Goal: Task Accomplishment & Management: Manage account settings

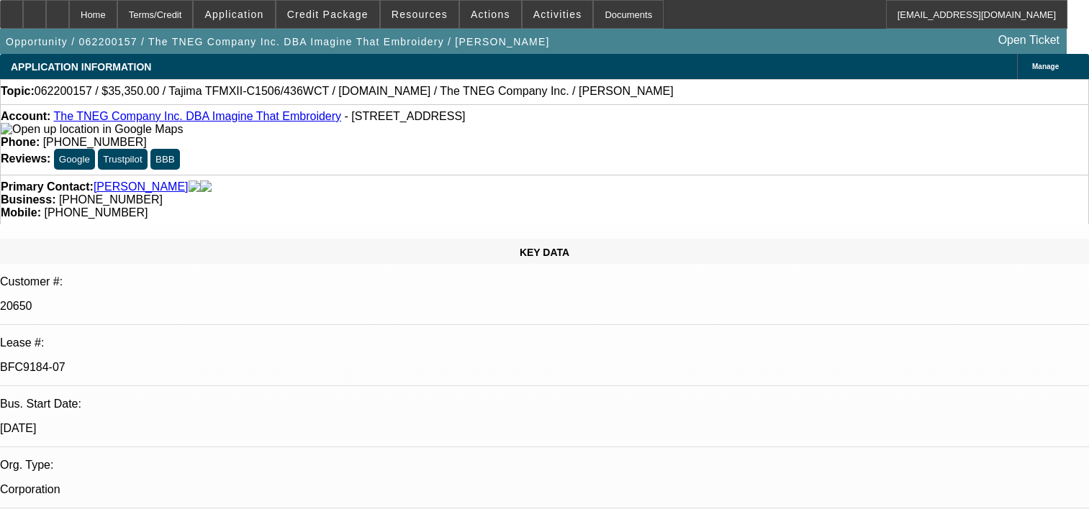
select select "0"
select select "2"
select select "0.1"
select select "4"
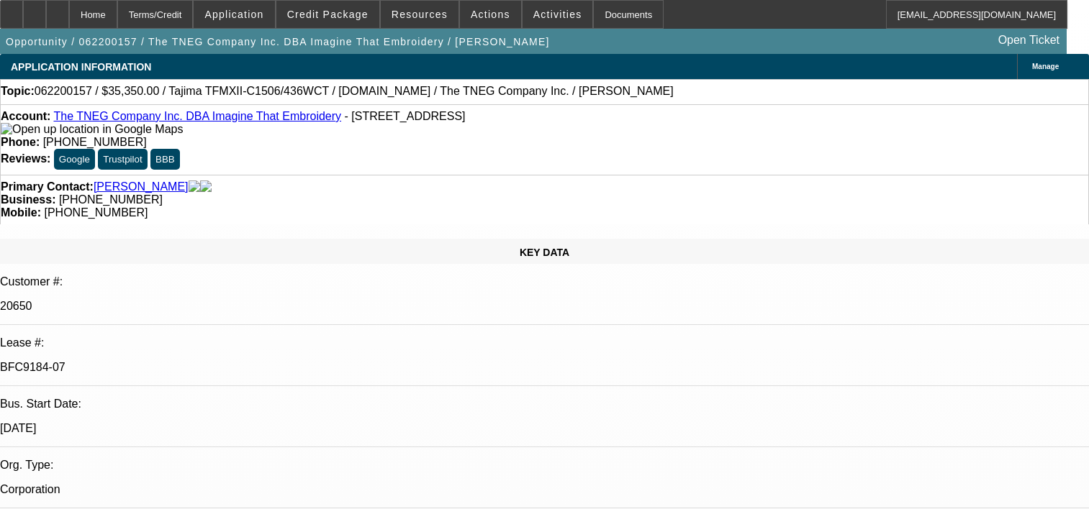
select select "0"
select select "2"
select select "0.1"
select select "4"
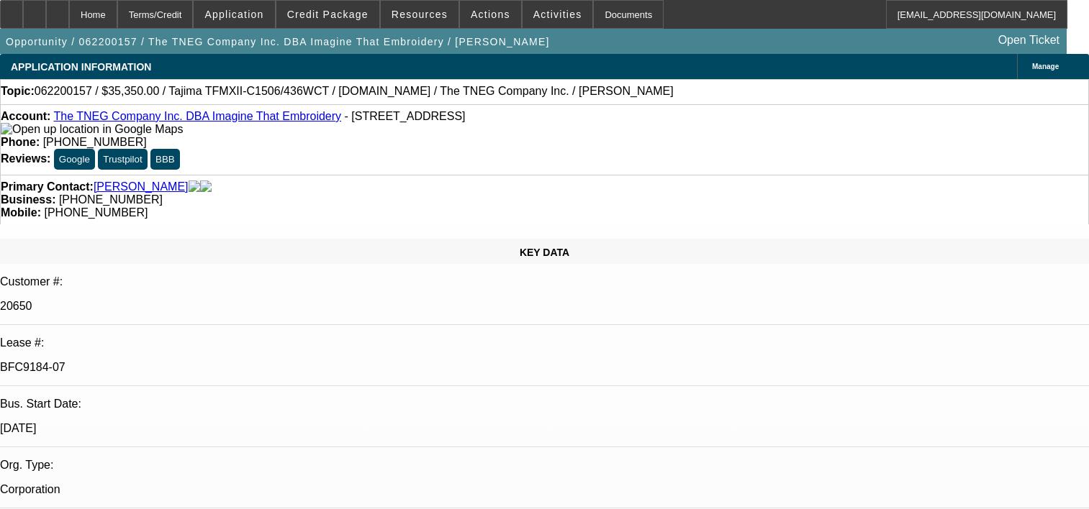
select select "0"
select select "2"
select select "0.1"
select select "4"
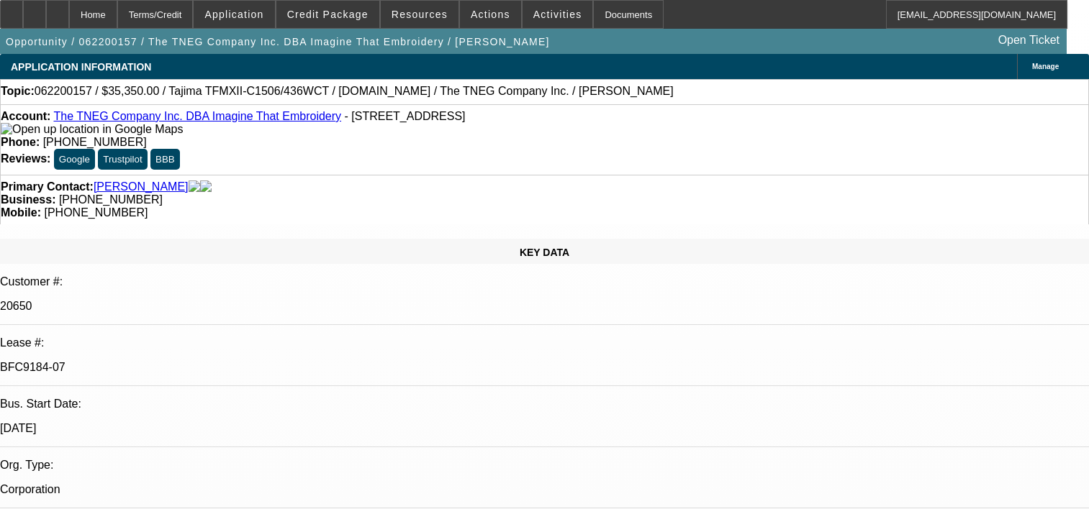
select select "0"
select select "2"
select select "0.1"
select select "4"
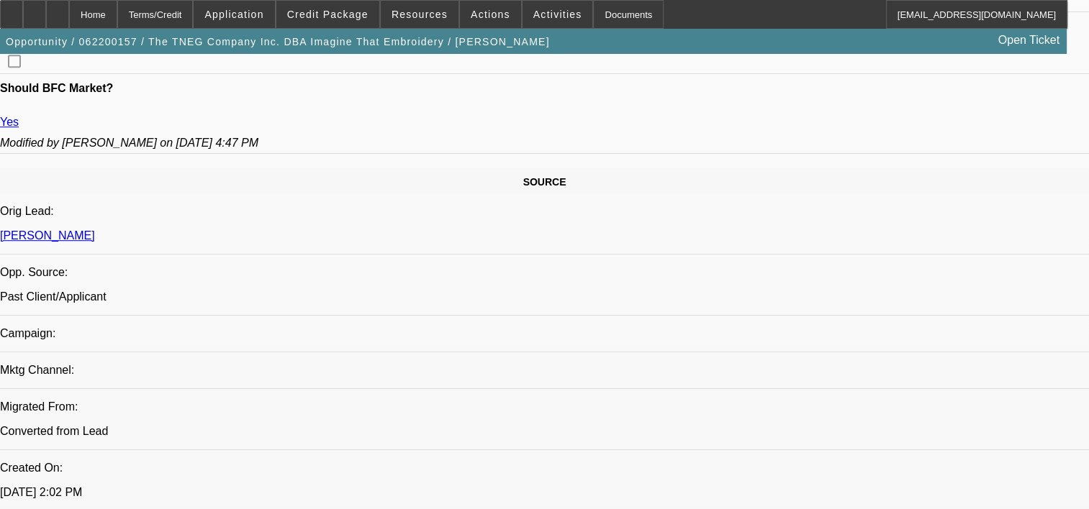
scroll to position [805, 0]
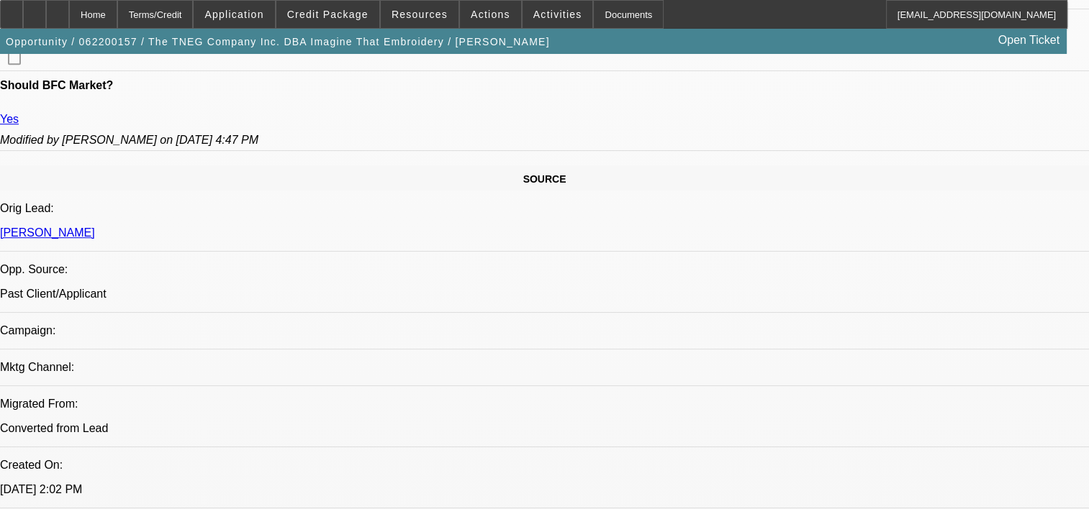
drag, startPoint x: 501, startPoint y: 330, endPoint x: 510, endPoint y: 327, distance: 9.8
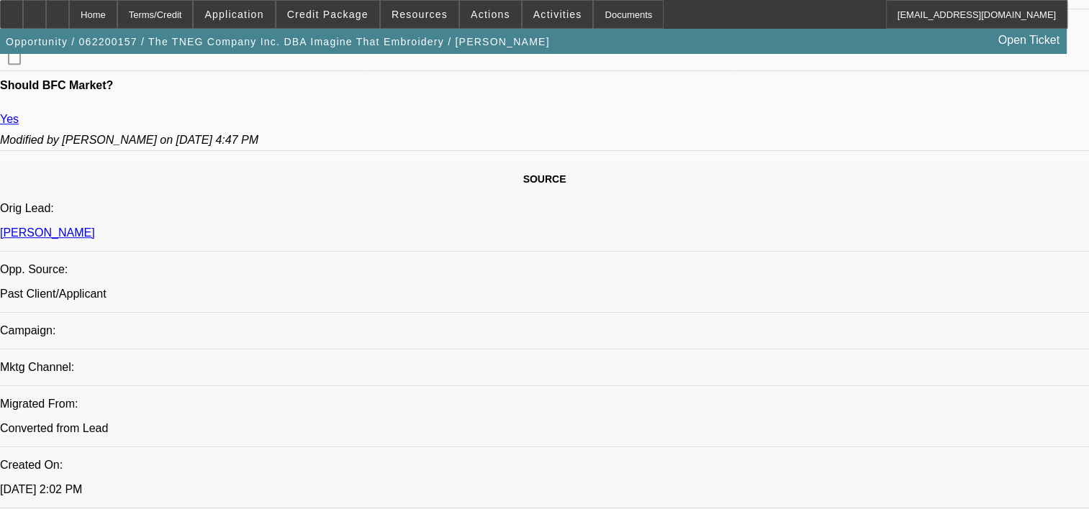
drag, startPoint x: 459, startPoint y: 328, endPoint x: 430, endPoint y: 332, distance: 29.7
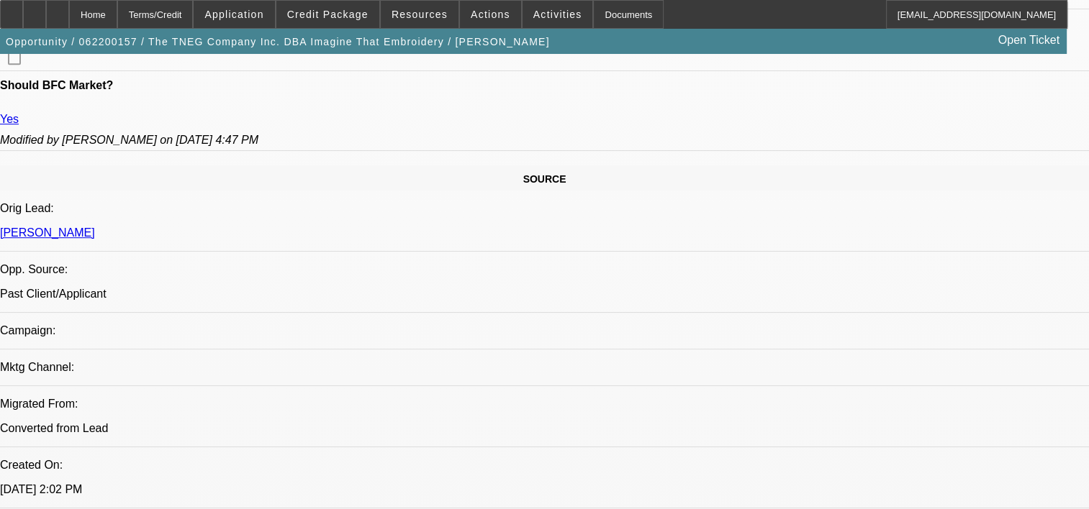
drag, startPoint x: 430, startPoint y: 332, endPoint x: 432, endPoint y: 349, distance: 17.5
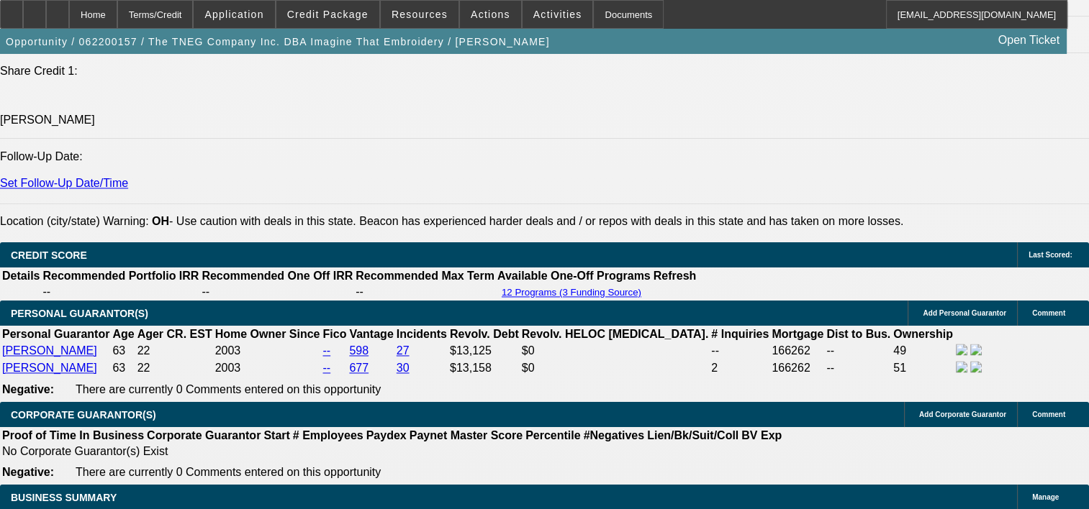
scroll to position [2112, 0]
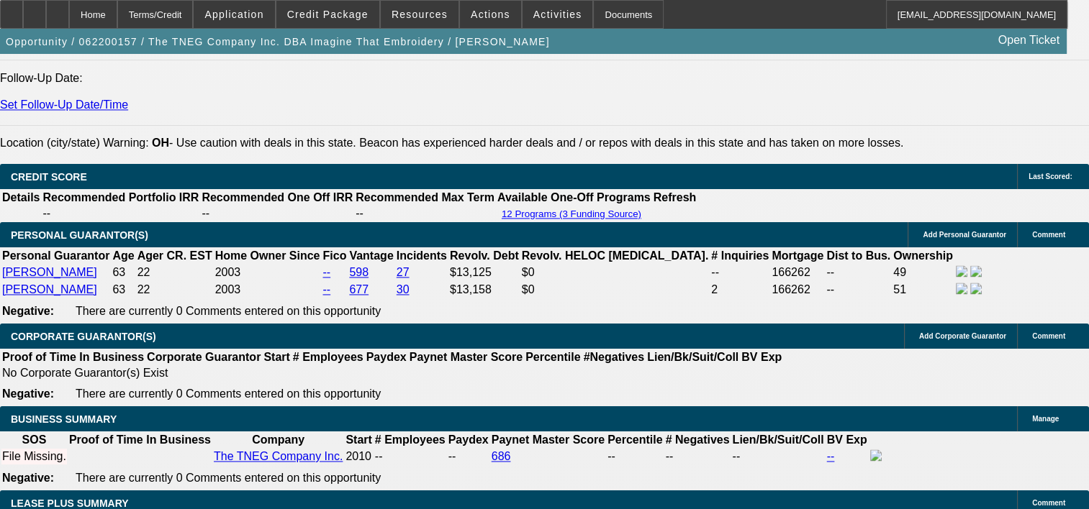
drag, startPoint x: 242, startPoint y: 345, endPoint x: 368, endPoint y: 345, distance: 126.6
drag, startPoint x: 368, startPoint y: 345, endPoint x: 432, endPoint y: 344, distance: 63.3
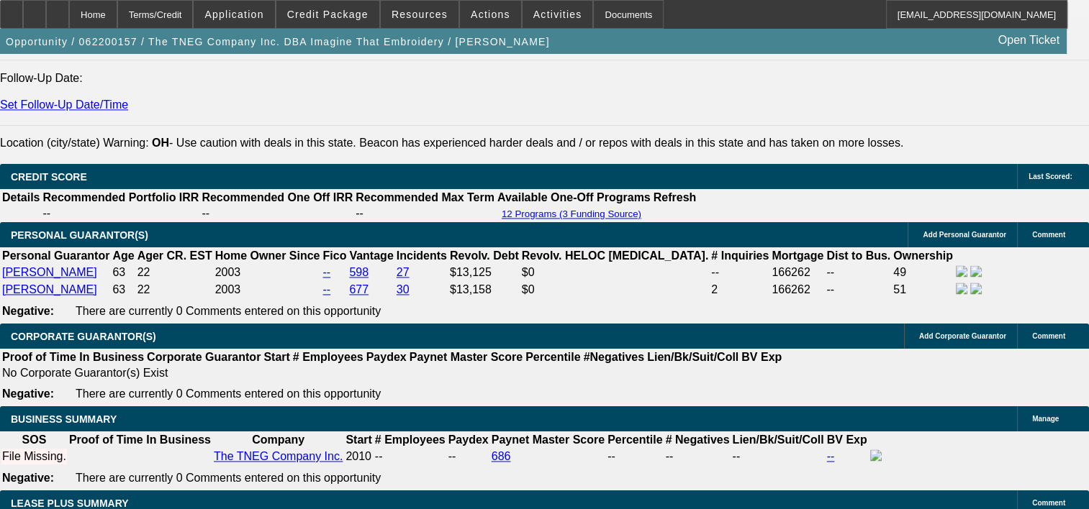
drag, startPoint x: 253, startPoint y: 373, endPoint x: 436, endPoint y: 376, distance: 182.8
drag, startPoint x: 292, startPoint y: 417, endPoint x: 355, endPoint y: 414, distance: 63.4
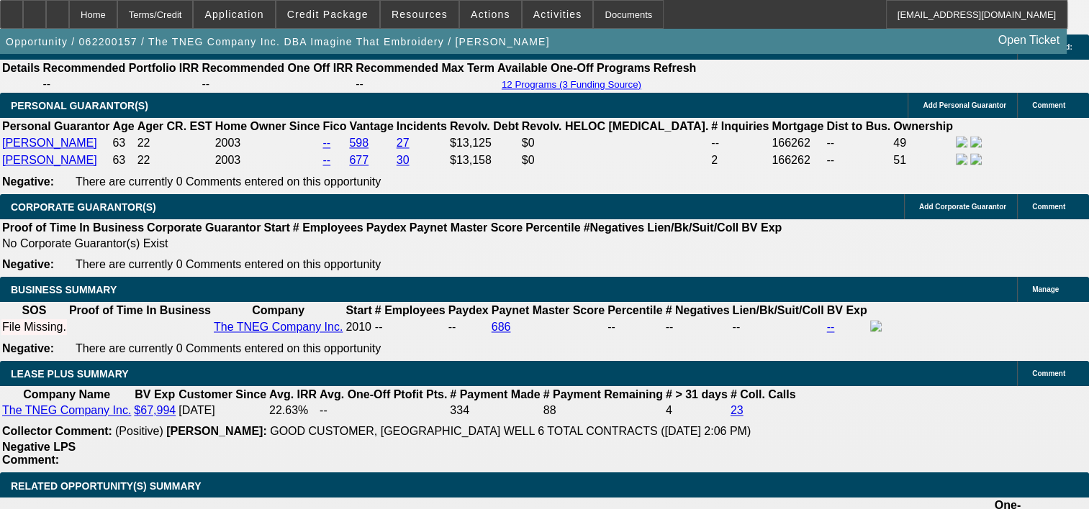
scroll to position [0, 14]
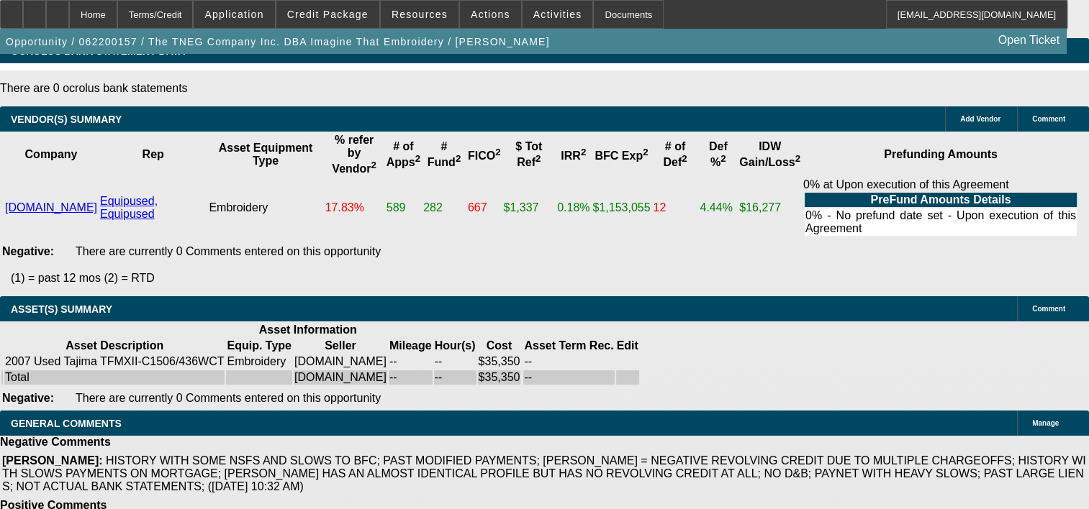
scroll to position [3318, 0]
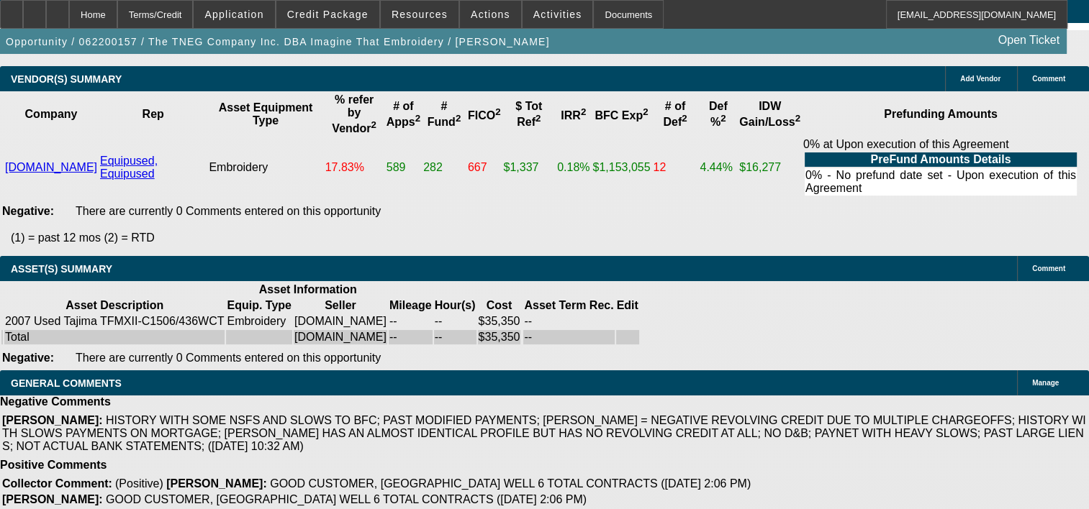
drag, startPoint x: 334, startPoint y: 384, endPoint x: 614, endPoint y: 386, distance: 280.6
drag, startPoint x: 614, startPoint y: 386, endPoint x: 289, endPoint y: 398, distance: 326.2
drag, startPoint x: 289, startPoint y: 398, endPoint x: 333, endPoint y: 410, distance: 46.3
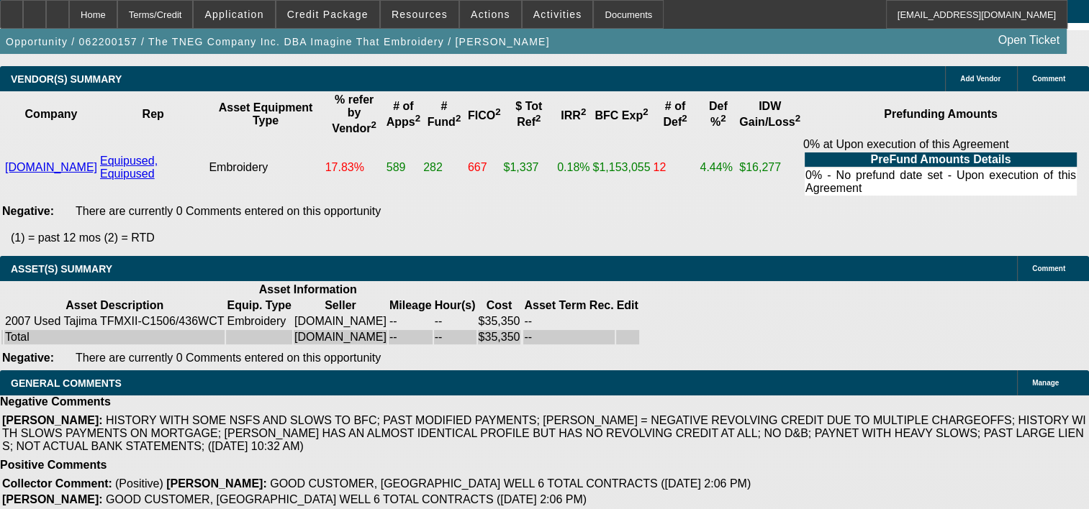
drag, startPoint x: 374, startPoint y: 421, endPoint x: 389, endPoint y: 421, distance: 15.1
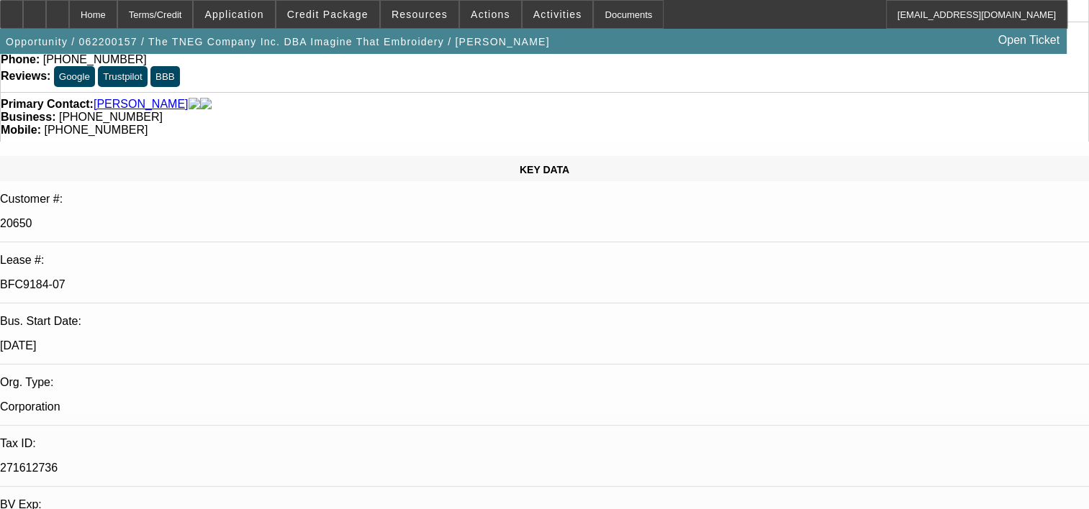
scroll to position [0, 0]
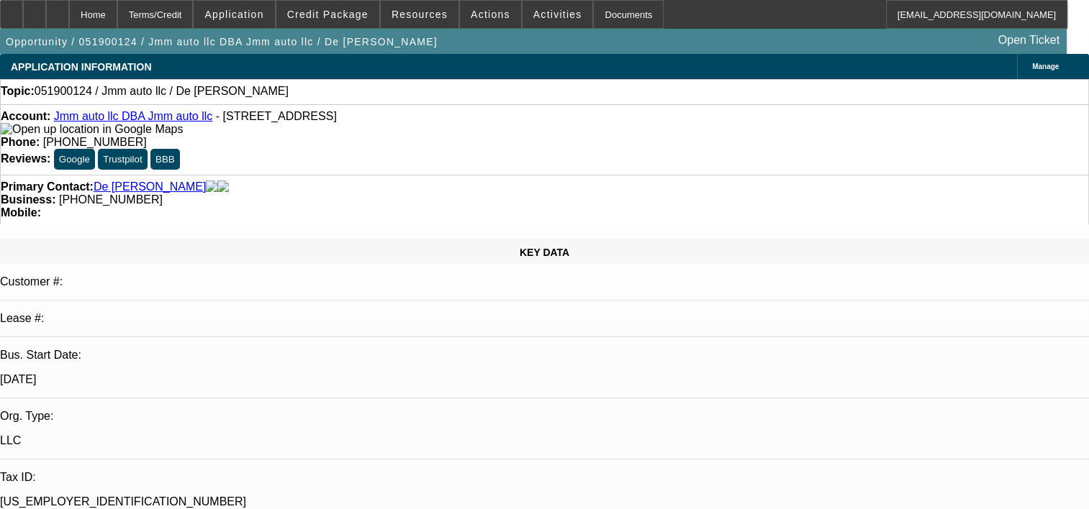
select select "0"
select select "1"
select select "2"
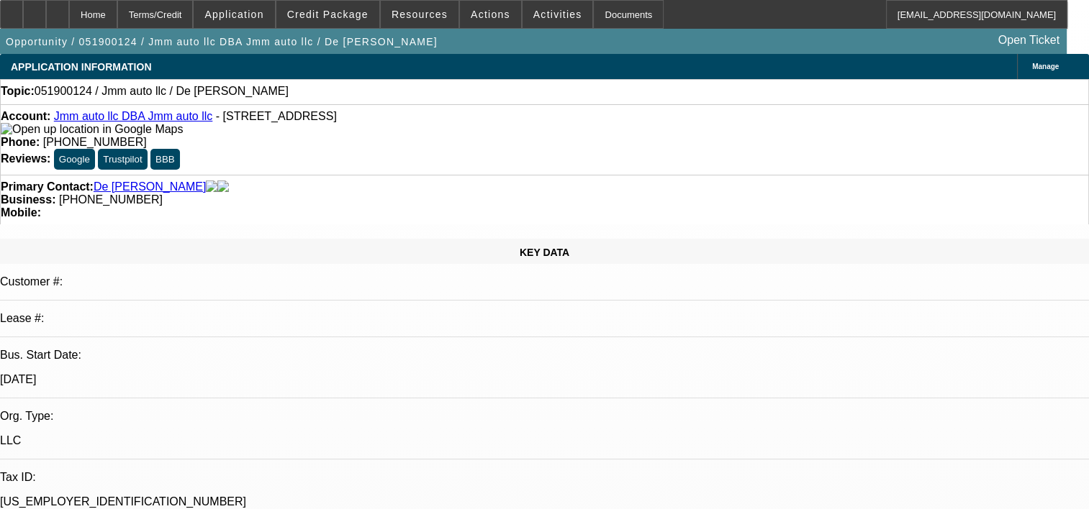
select select
click at [269, 2] on span at bounding box center [234, 14] width 81 height 35
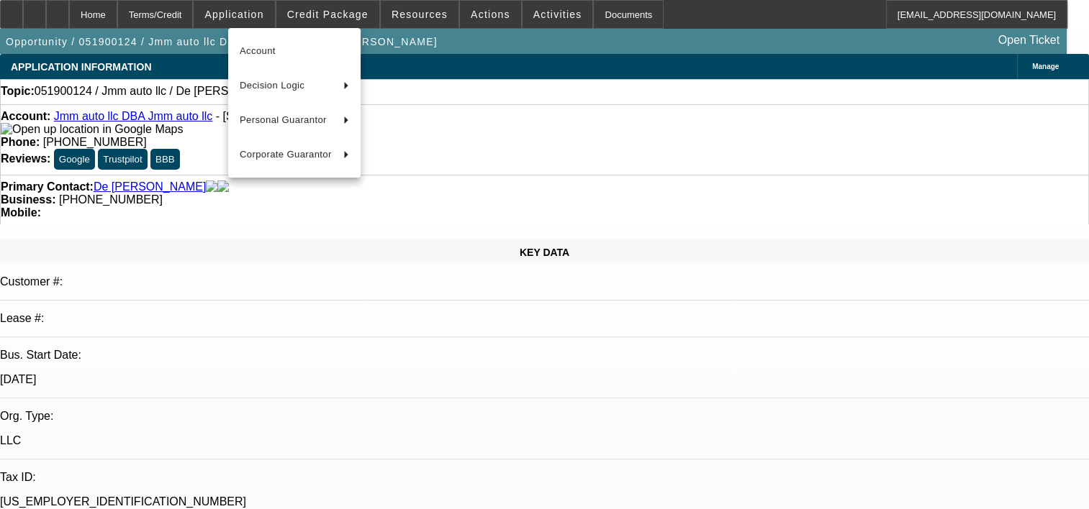
click at [357, 9] on div at bounding box center [544, 254] width 1089 height 509
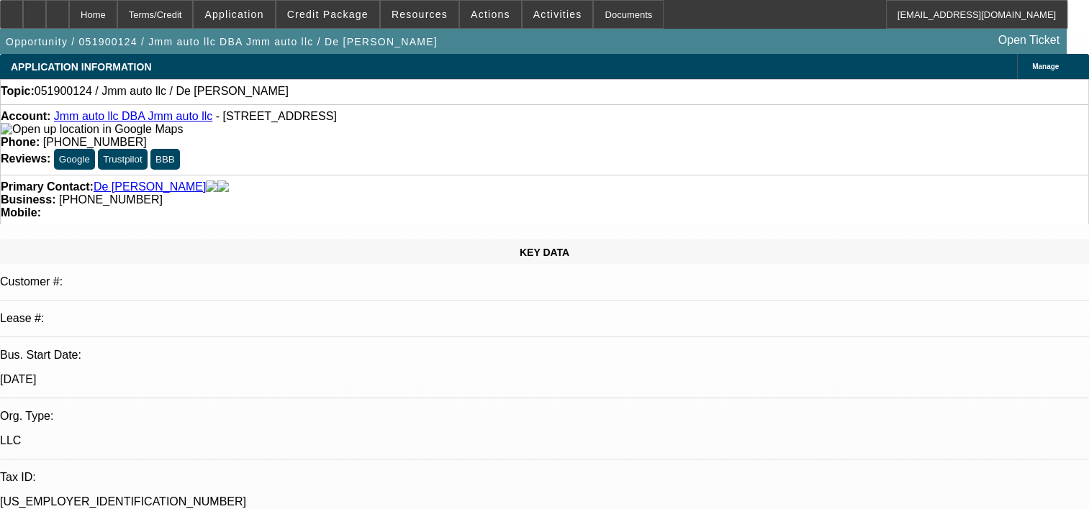
click at [357, 9] on span "Credit Package" at bounding box center [327, 15] width 81 height 12
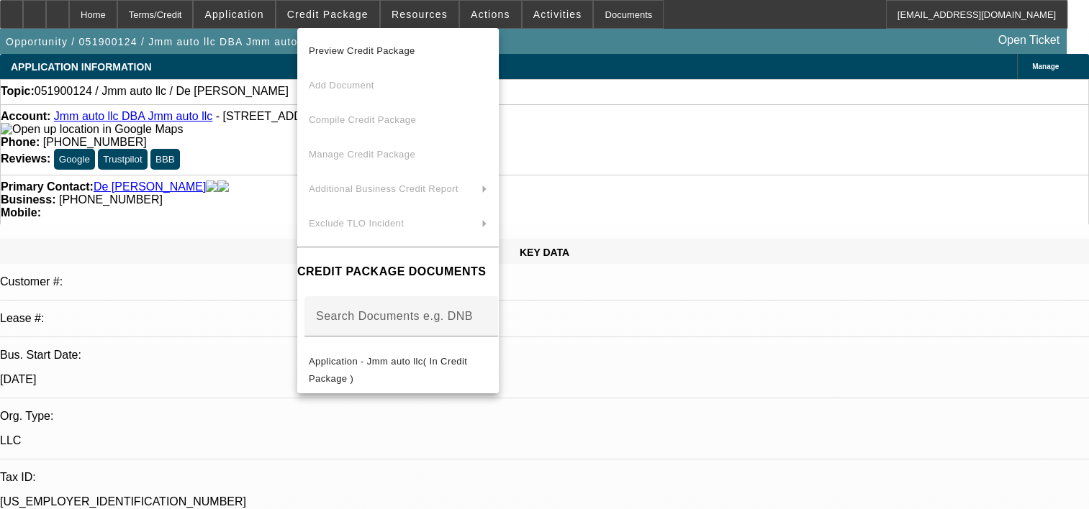
click at [423, 13] on div at bounding box center [544, 254] width 1089 height 509
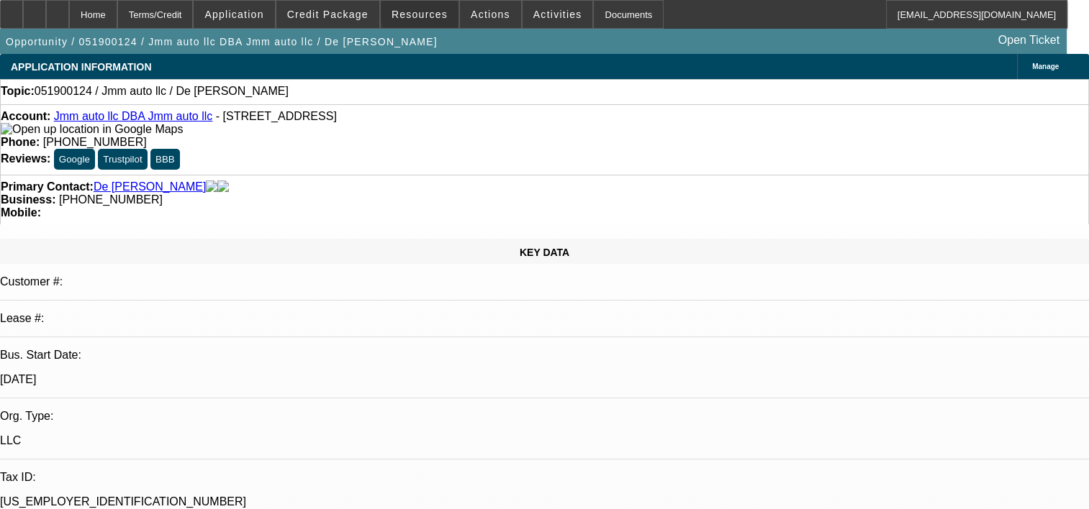
click at [423, 13] on span "Resources" at bounding box center [419, 15] width 56 height 12
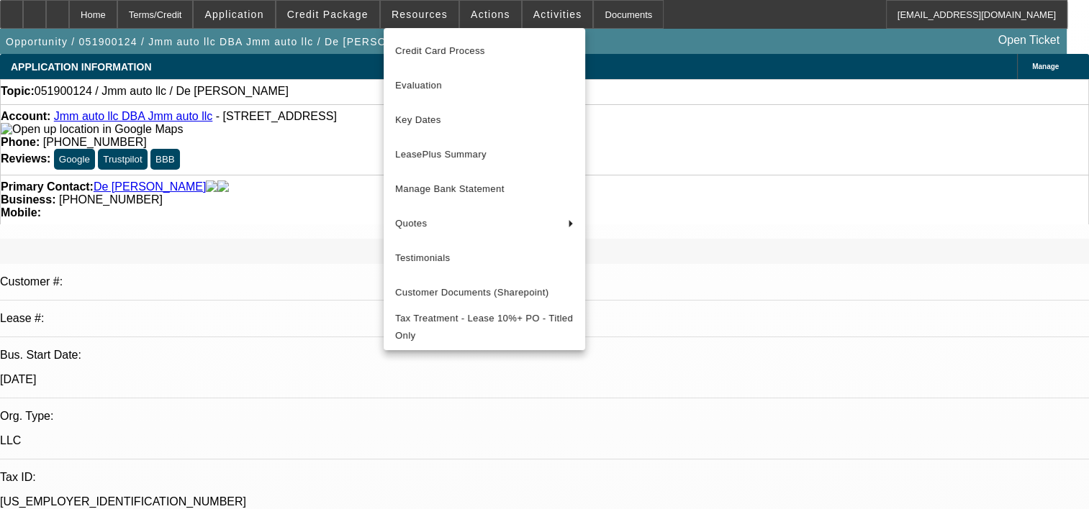
click at [478, 11] on div at bounding box center [544, 254] width 1089 height 509
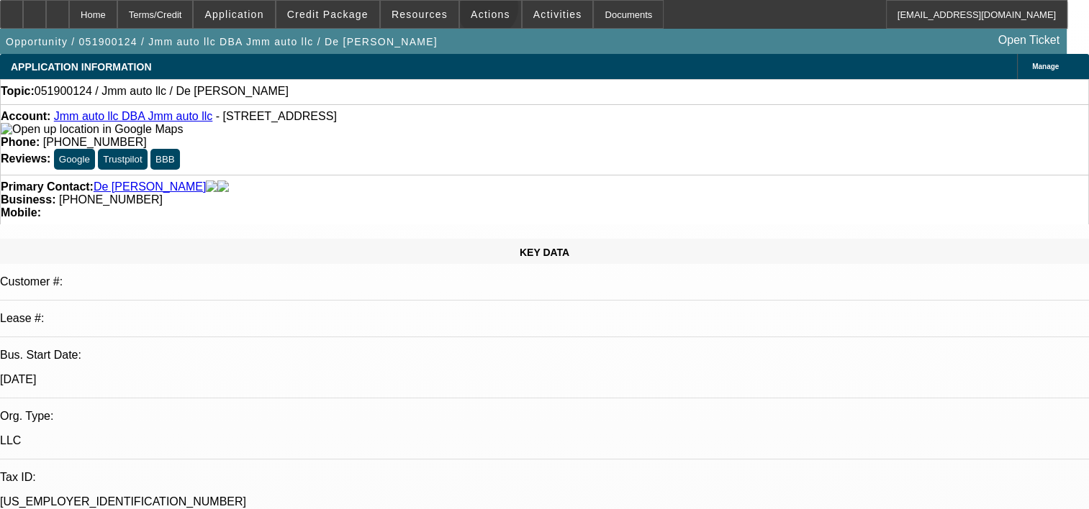
click at [478, 11] on span "Actions" at bounding box center [491, 15] width 40 height 12
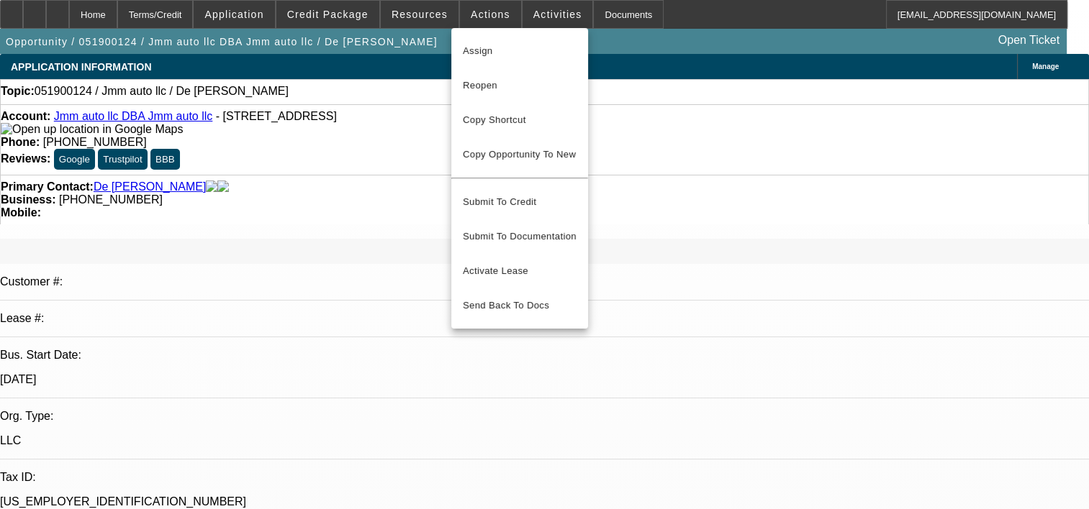
click at [535, 13] on div at bounding box center [544, 254] width 1089 height 509
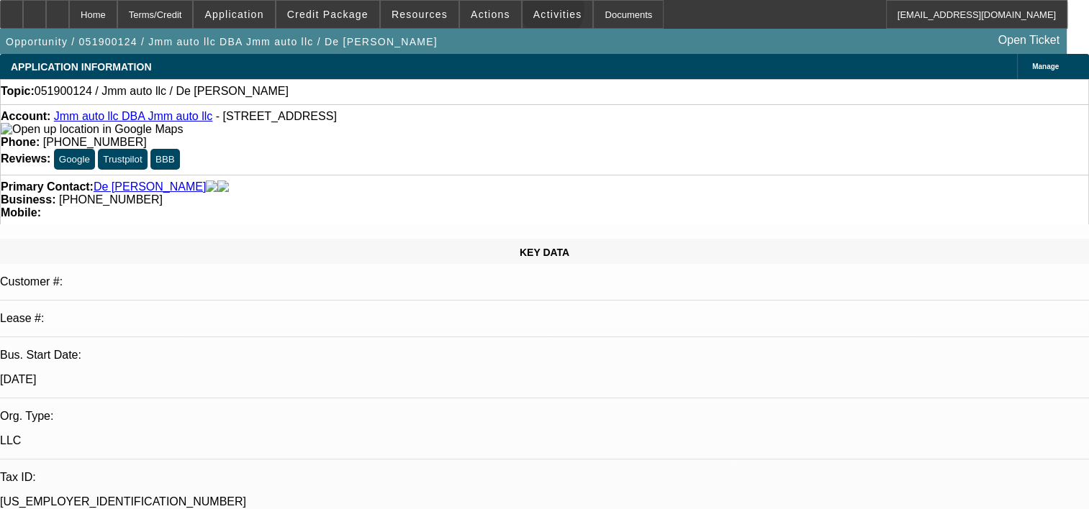
click at [535, 13] on span "Activities" at bounding box center [557, 15] width 49 height 12
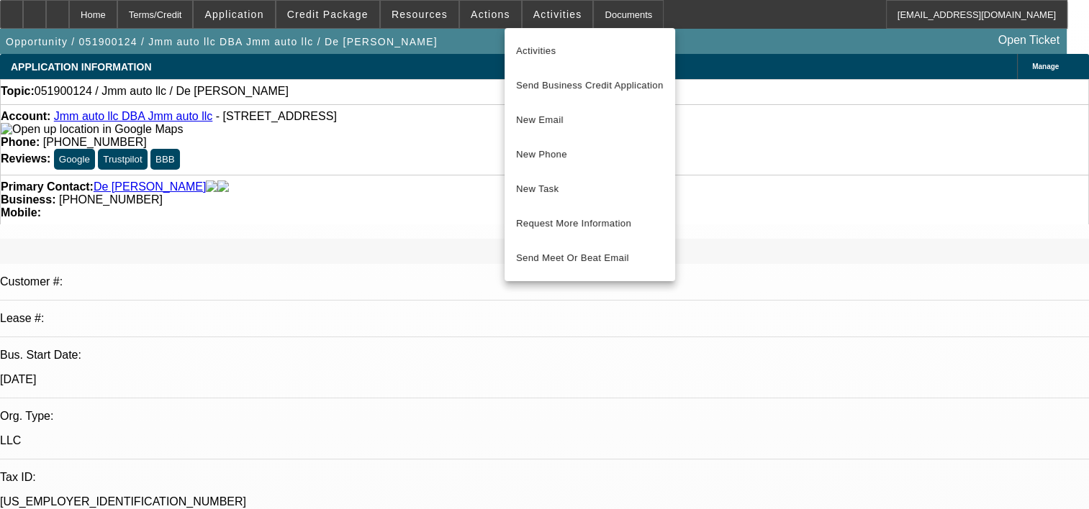
click at [599, 6] on div at bounding box center [544, 254] width 1089 height 509
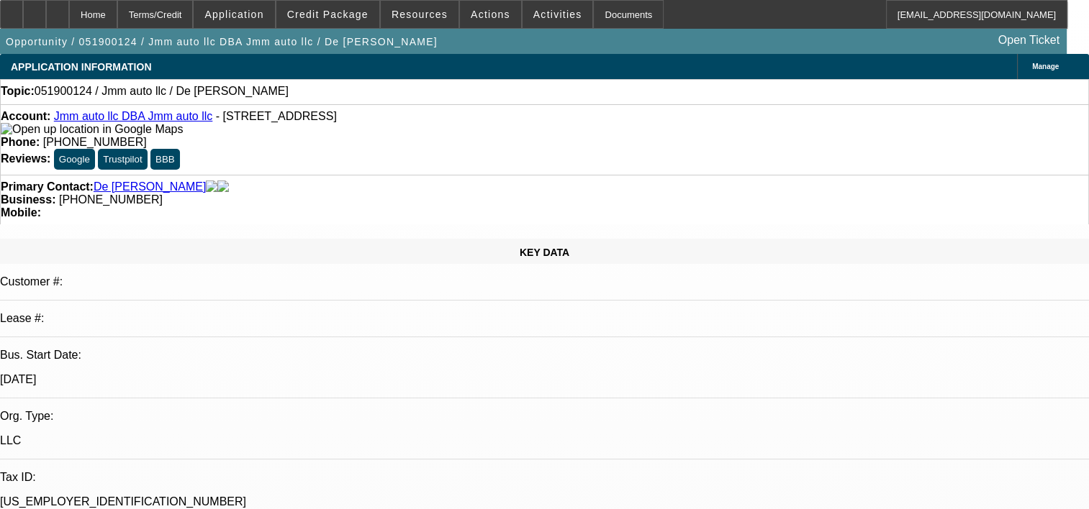
click at [599, 6] on div "Documents" at bounding box center [628, 14] width 71 height 29
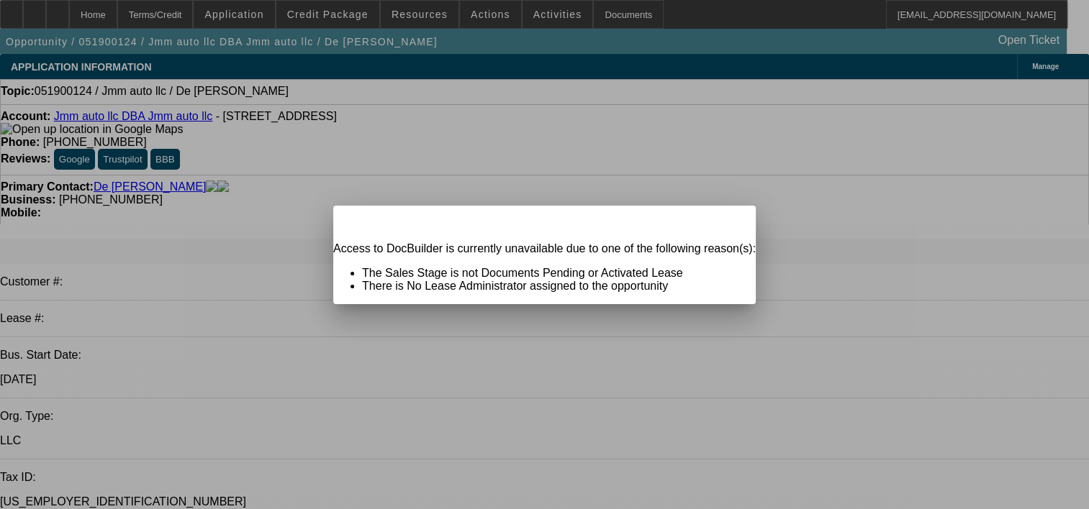
click at [727, 222] on span "Close" at bounding box center [736, 218] width 19 height 8
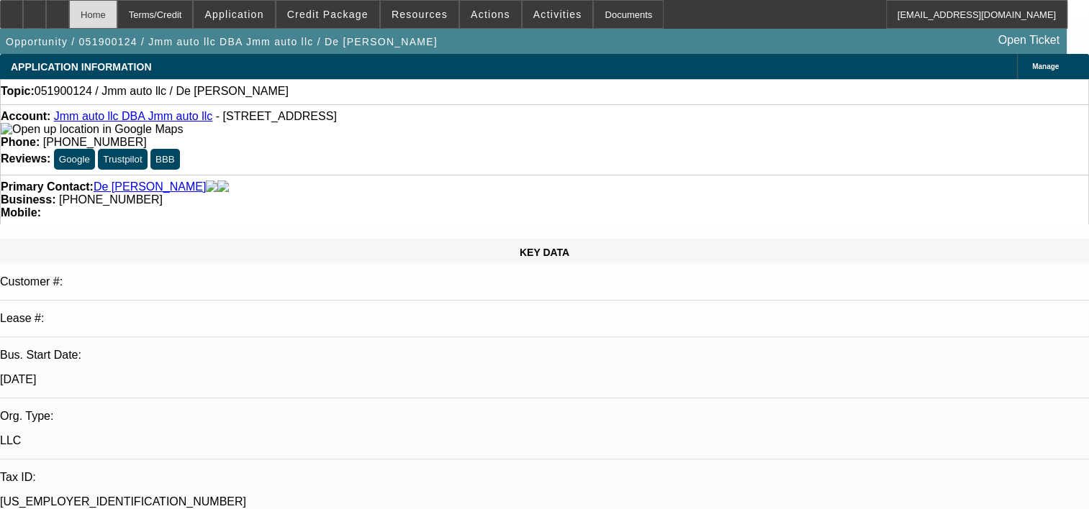
click at [117, 12] on div "Home" at bounding box center [93, 14] width 48 height 29
click at [117, 17] on div "Home" at bounding box center [93, 14] width 48 height 29
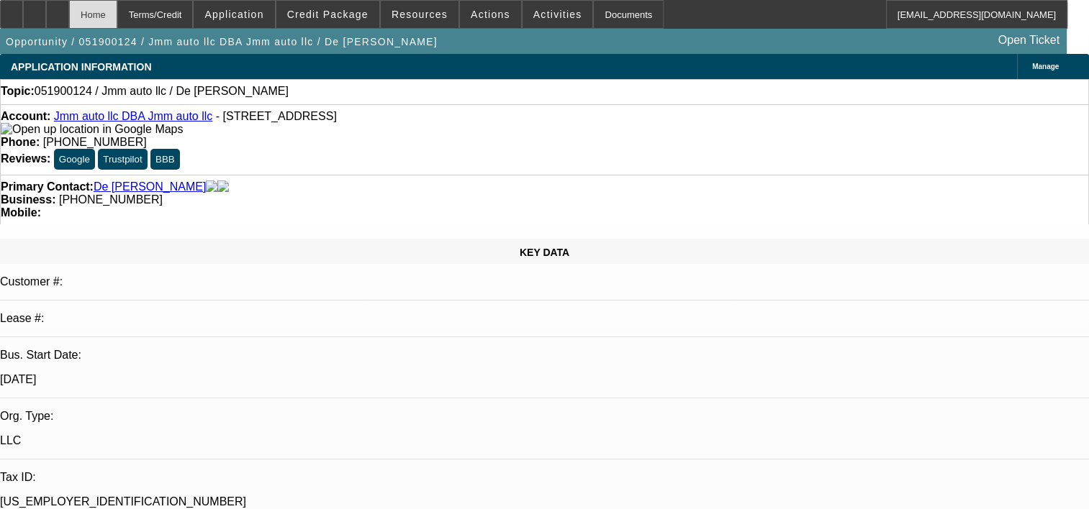
click at [117, 17] on div "Home" at bounding box center [93, 14] width 48 height 29
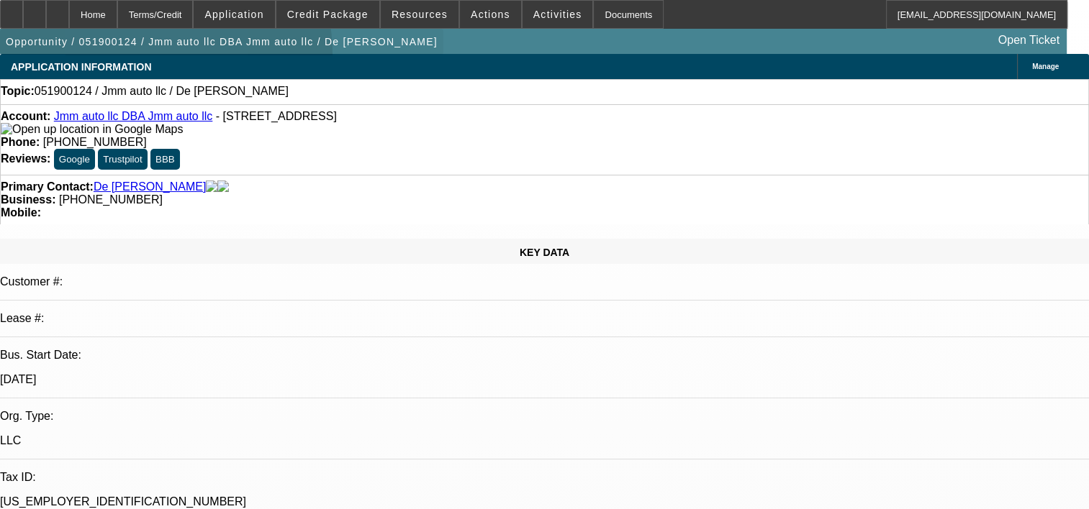
click at [118, 59] on span "button" at bounding box center [221, 41] width 443 height 35
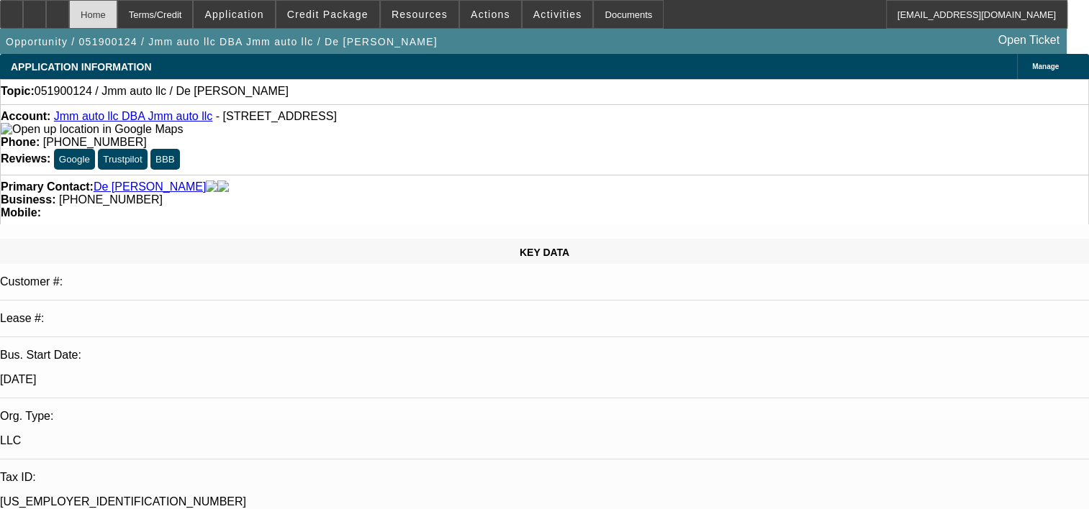
click at [117, 20] on div "Home" at bounding box center [93, 14] width 48 height 29
click at [263, 19] on span "Application" at bounding box center [233, 15] width 59 height 12
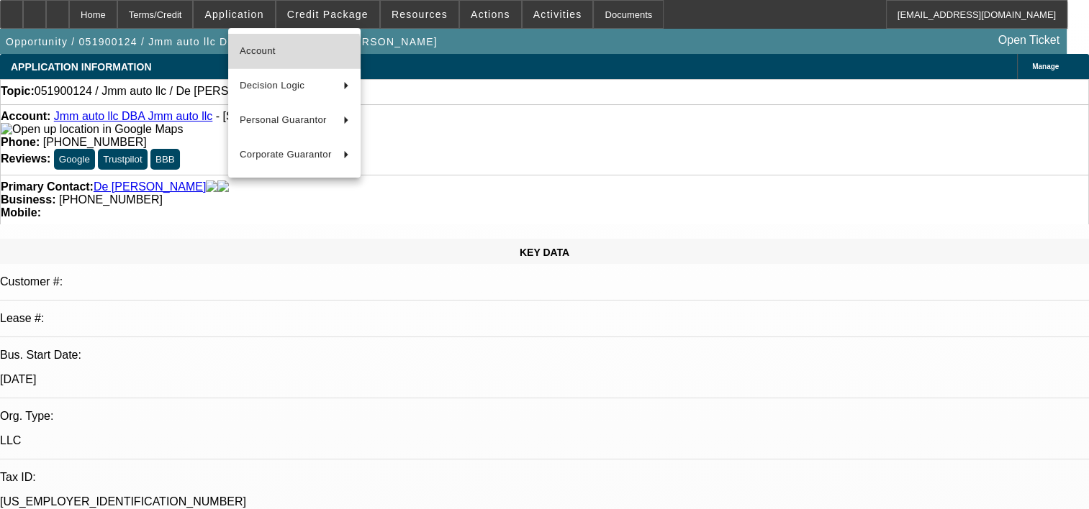
click at [283, 58] on span "Account" at bounding box center [294, 50] width 109 height 17
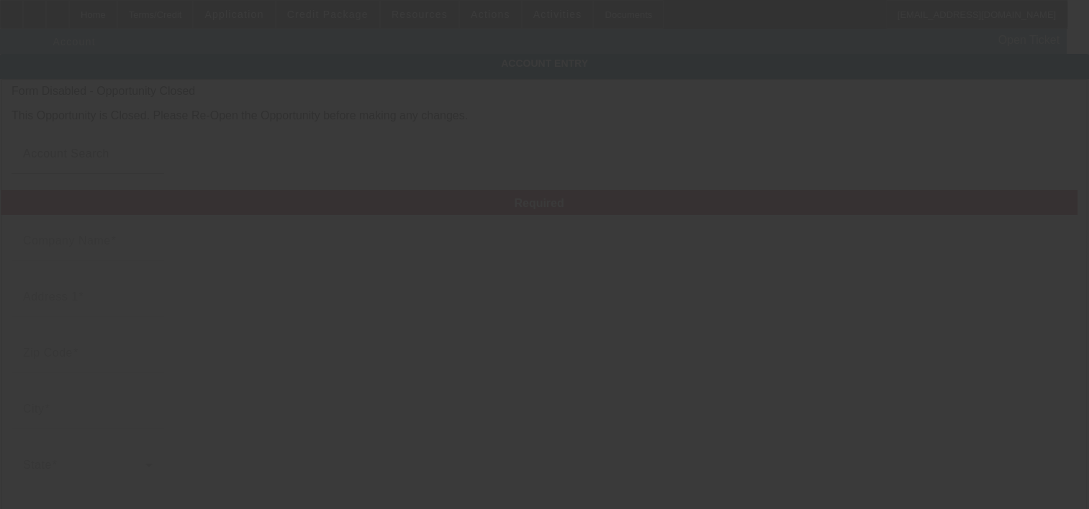
type input "Jmm auto llc"
type input "[STREET_ADDRESS]"
type input "19606"
type input "Reading"
type input "[PHONE_NUMBER]"
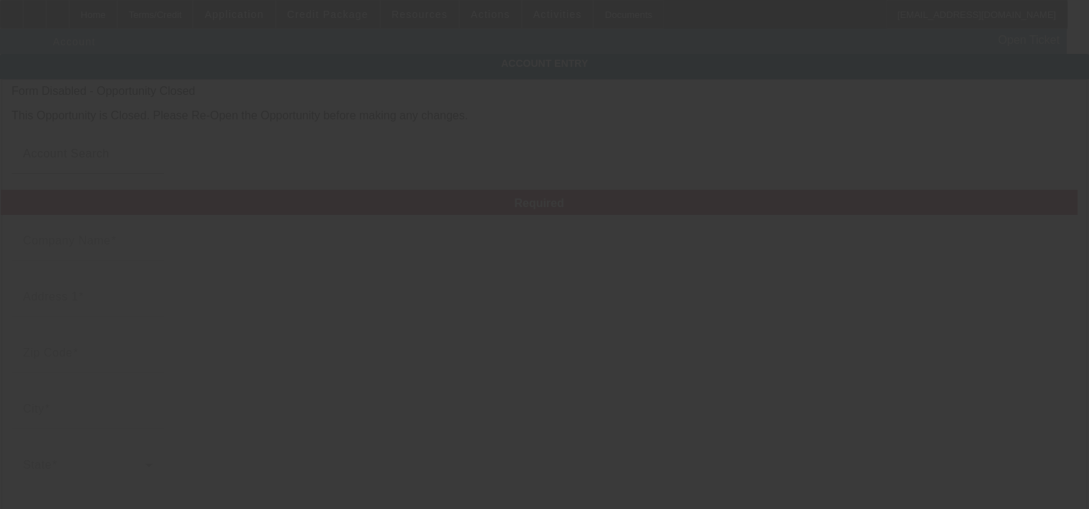
type input "Jmm auto llc"
type input "[EMAIL_ADDRESS][DOMAIN_NAME]"
type input "[US_EMPLOYER_IDENTIFICATION_NUMBER]"
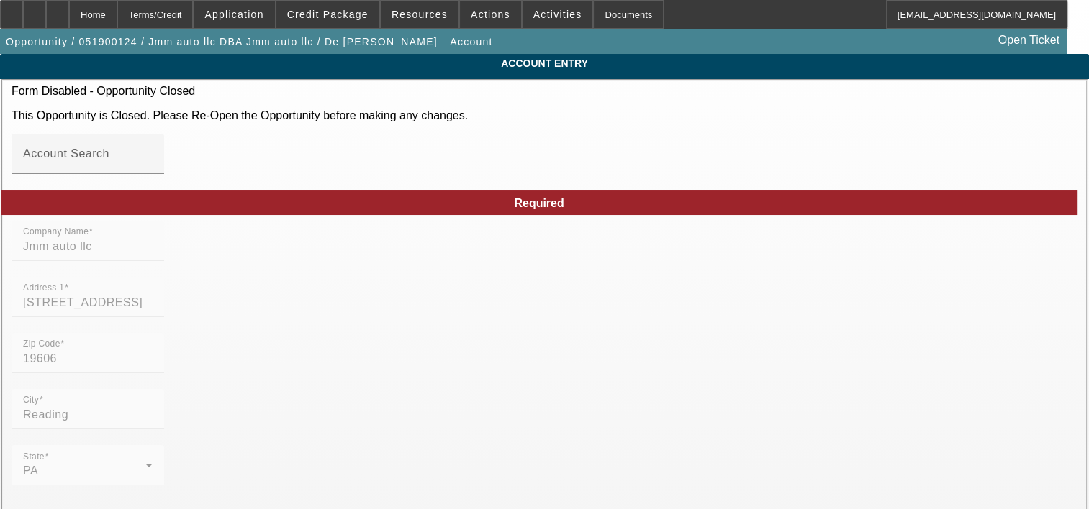
type input "[DATE]"
